Goal: Task Accomplishment & Management: Manage account settings

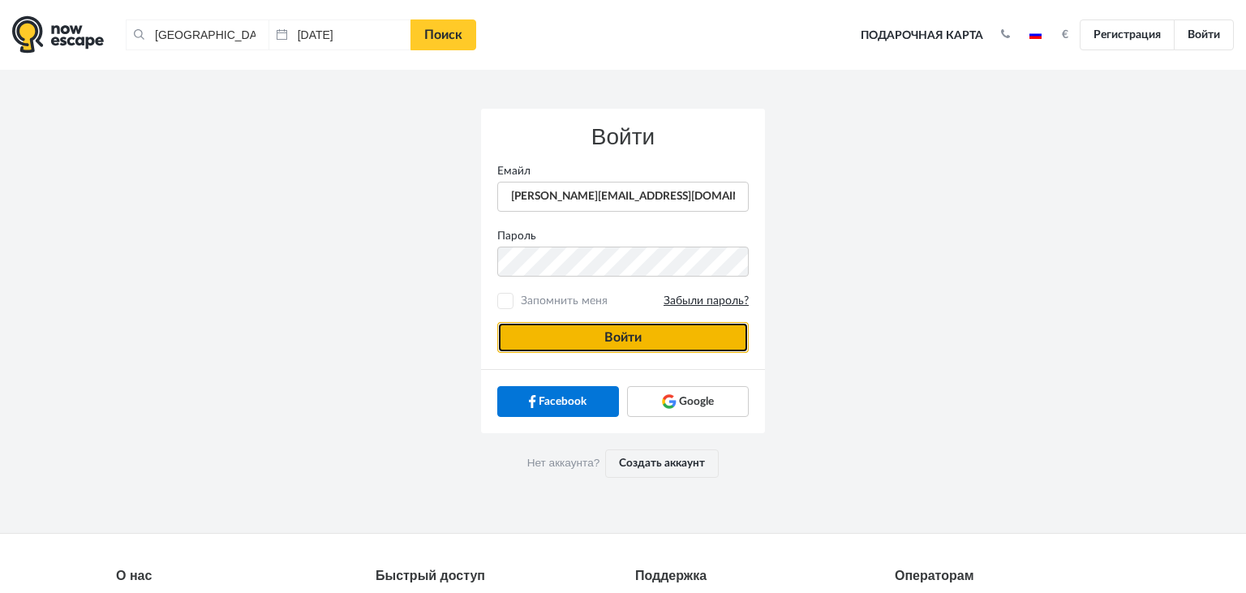
click at [655, 331] on button "Войти" at bounding box center [623, 337] width 252 height 31
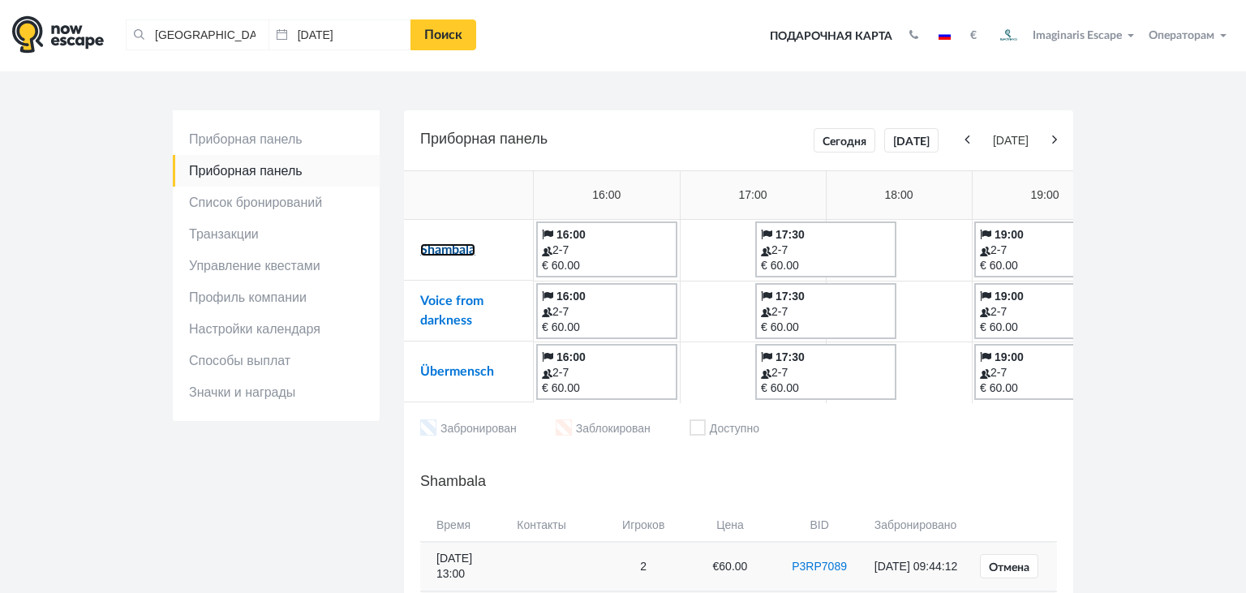
click at [453, 248] on link "Shambala" at bounding box center [447, 249] width 55 height 13
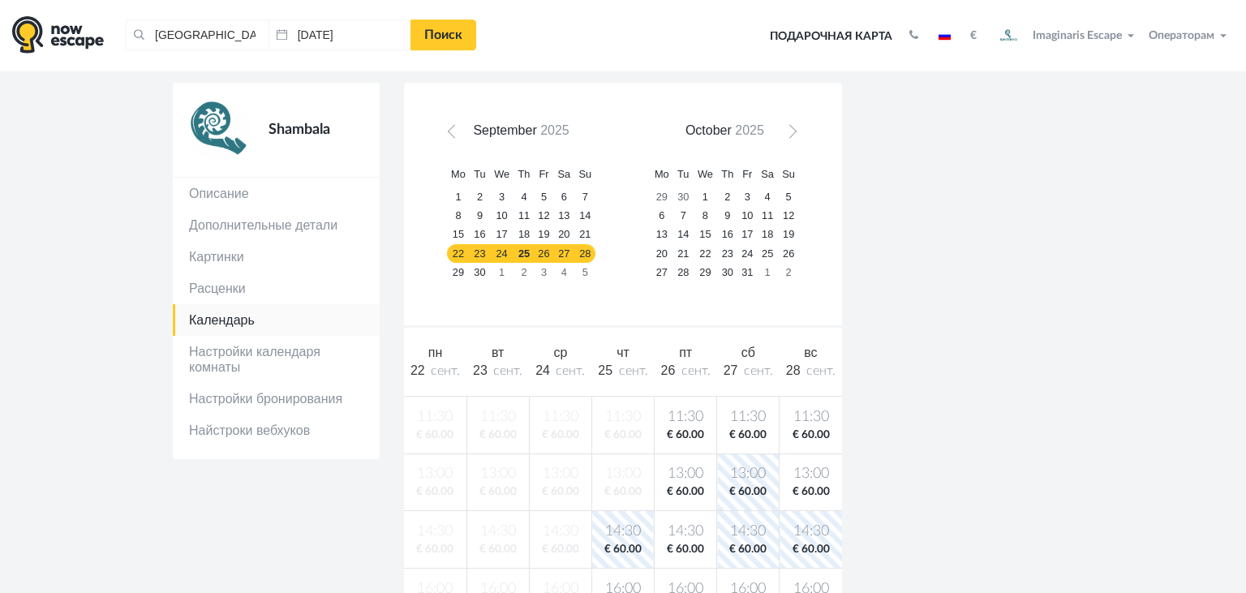
scroll to position [91, 0]
click at [463, 278] on link "29" at bounding box center [458, 273] width 23 height 19
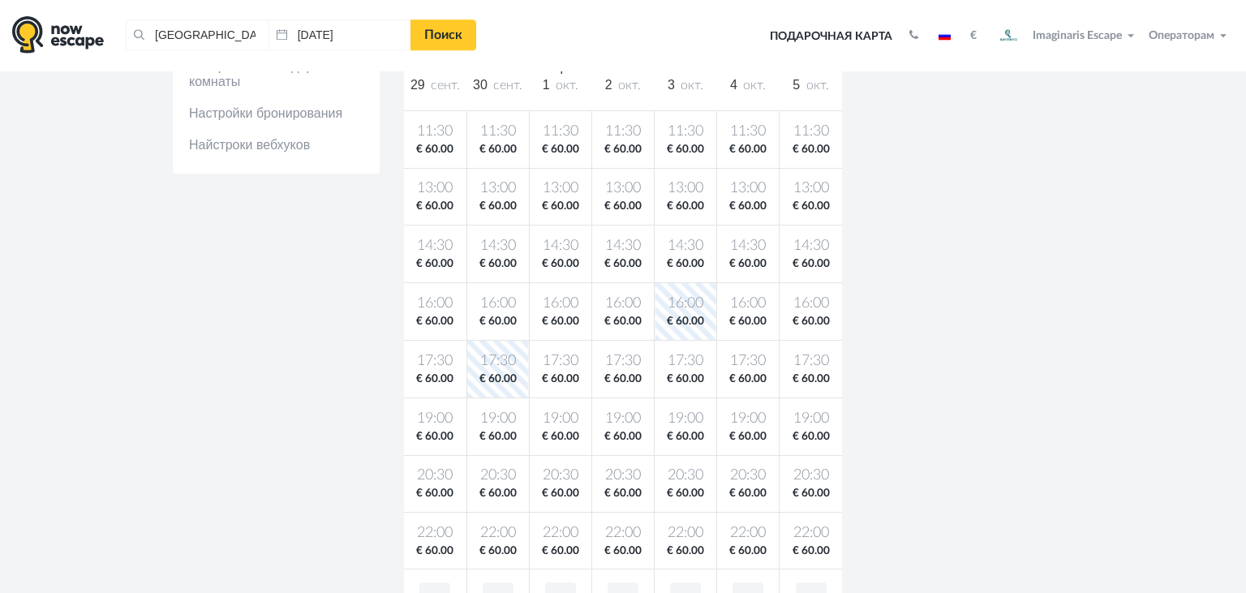
scroll to position [399, 0]
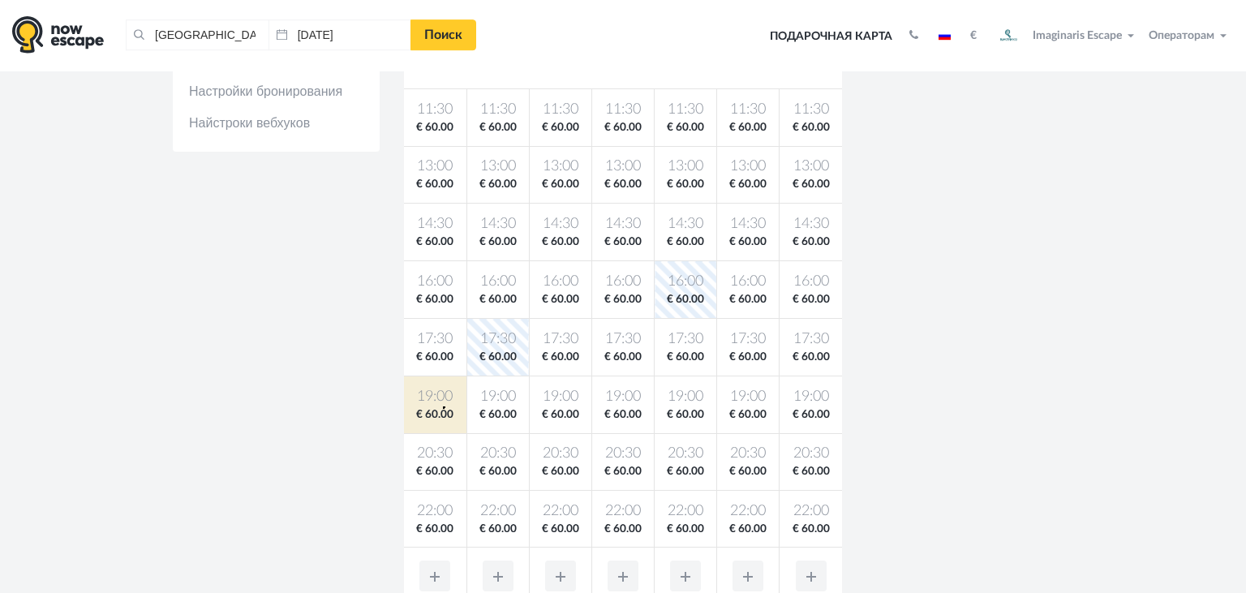
click at [443, 407] on span "€ 60.00" at bounding box center [435, 414] width 56 height 15
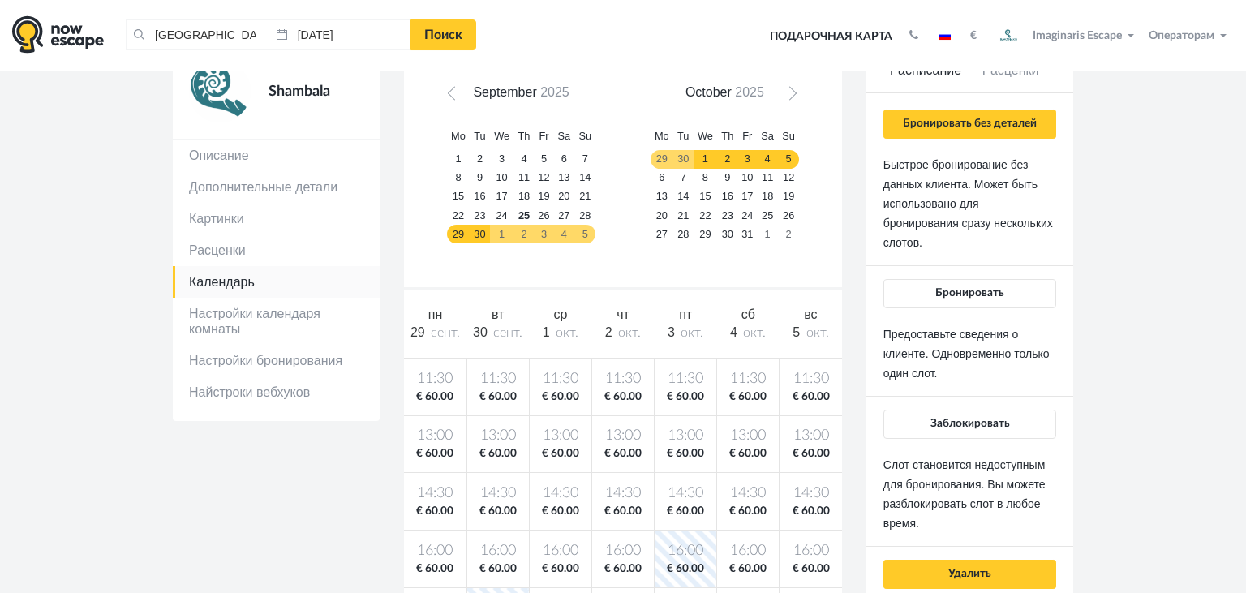
scroll to position [53, 0]
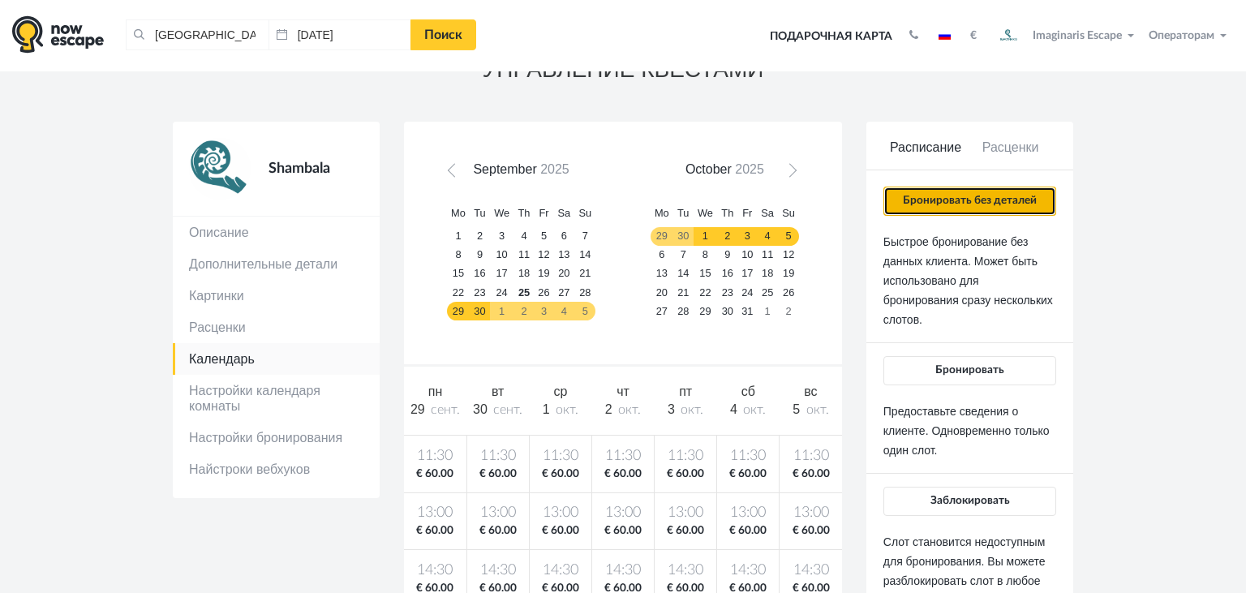
click at [929, 199] on button "Бронировать без деталей" at bounding box center [970, 201] width 173 height 29
